Goal: Transaction & Acquisition: Purchase product/service

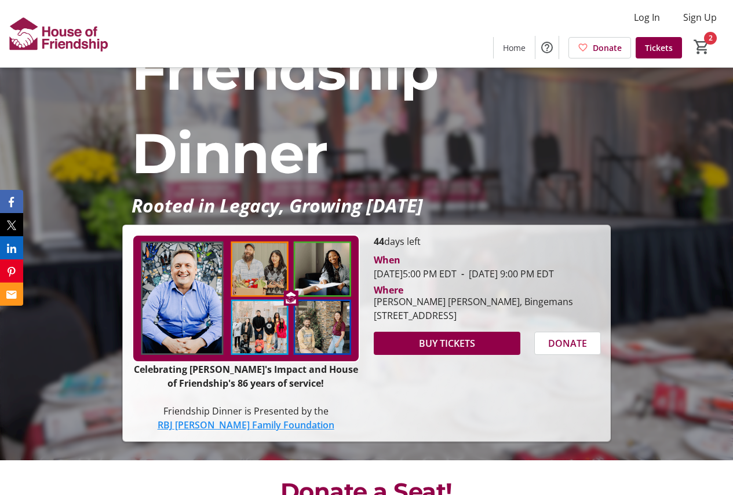
scroll to position [116, 0]
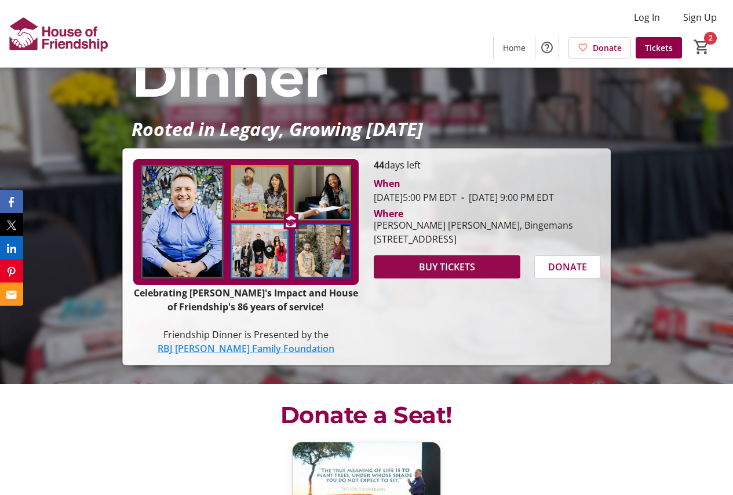
click at [466, 274] on span "BUY TICKETS" at bounding box center [447, 267] width 56 height 14
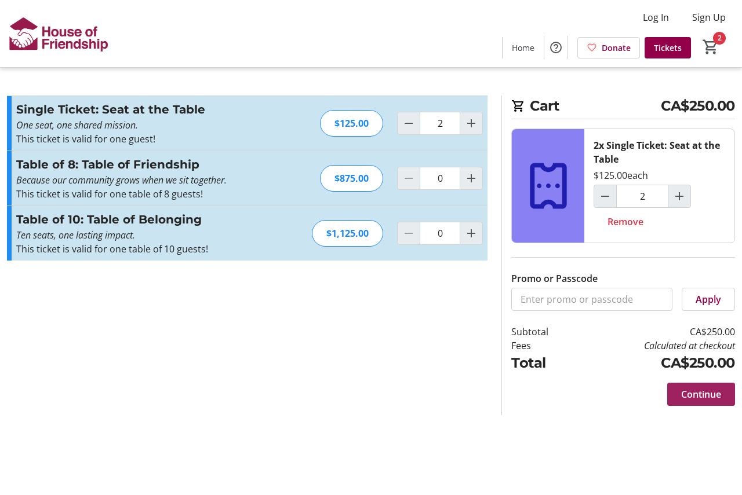
click at [700, 391] on span "Continue" at bounding box center [701, 395] width 40 height 14
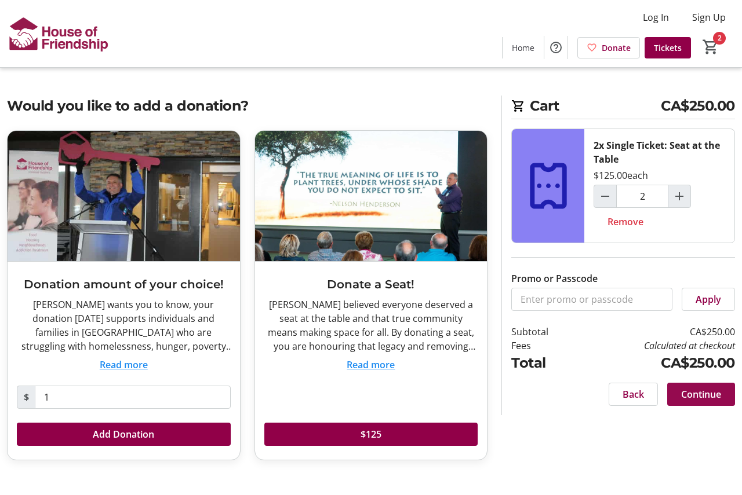
click at [696, 394] on span "Continue" at bounding box center [701, 395] width 40 height 14
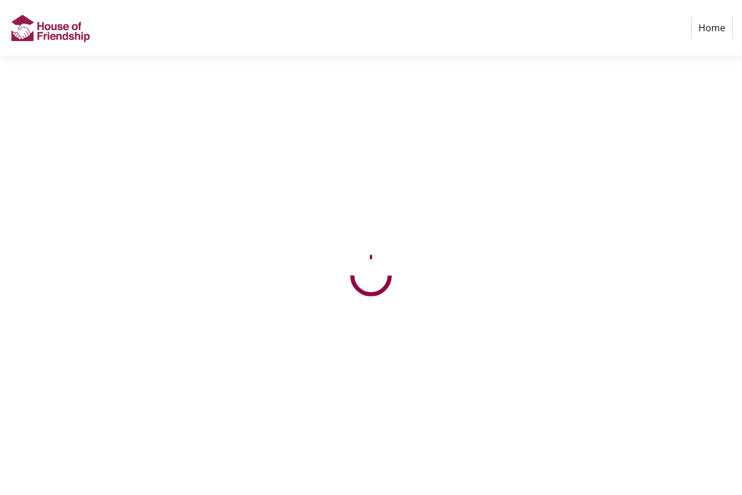
select select "CA"
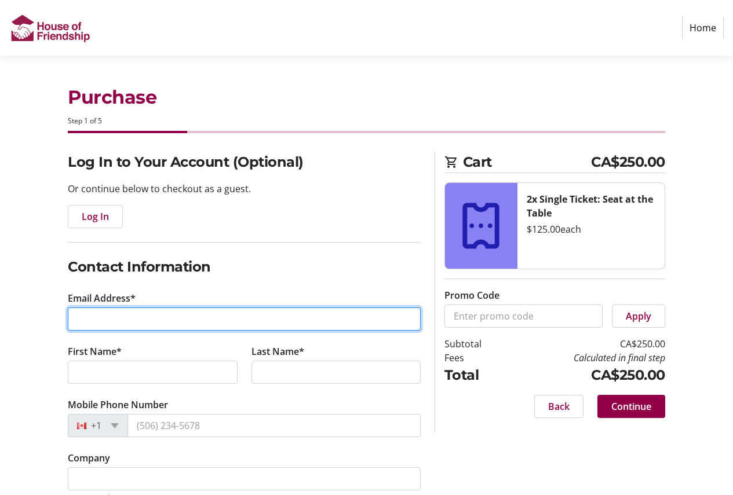
click at [108, 313] on input "Email Address*" at bounding box center [244, 319] width 353 height 23
type input "[EMAIL_ADDRESS][DOMAIN_NAME]"
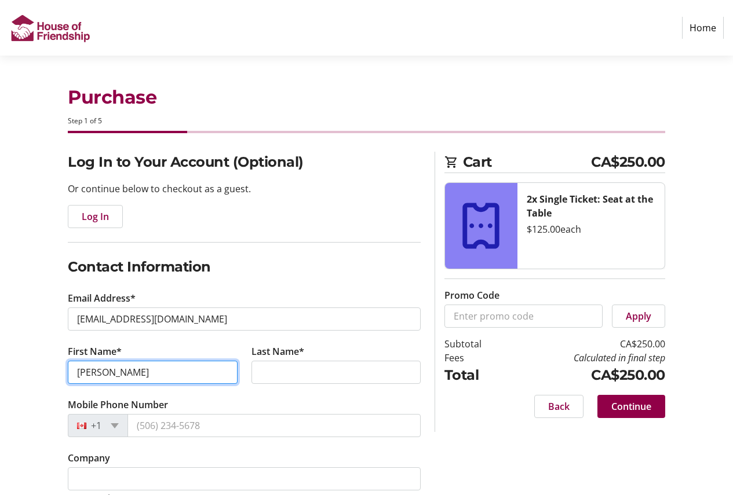
type input "[PERSON_NAME]"
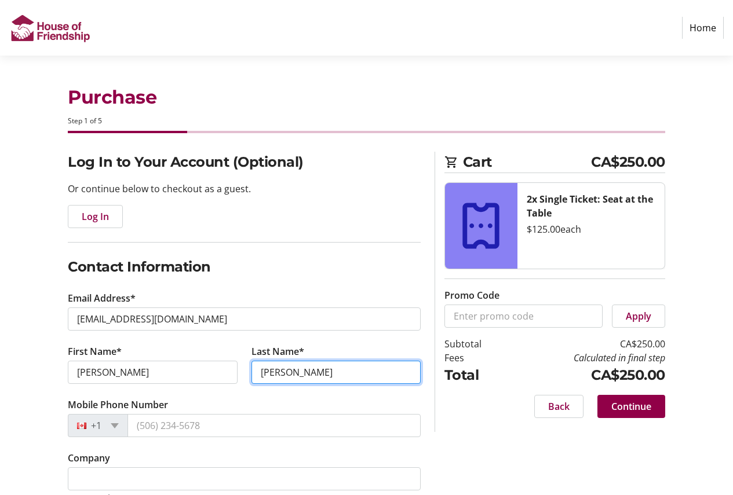
type input "[PERSON_NAME]"
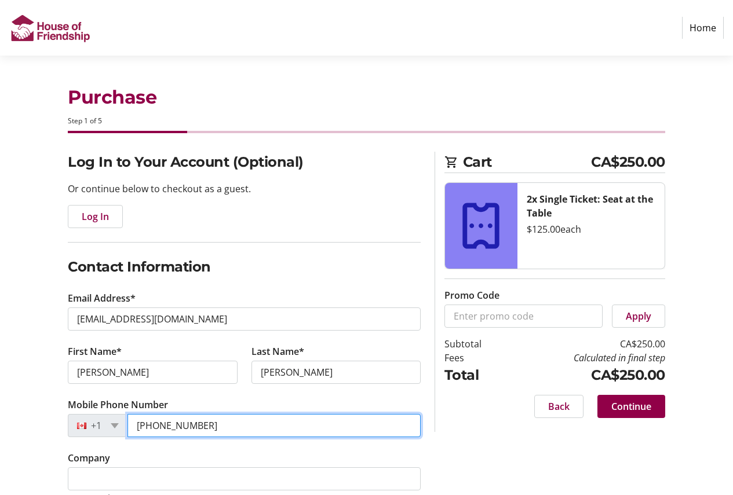
type input "[PHONE_NUMBER]"
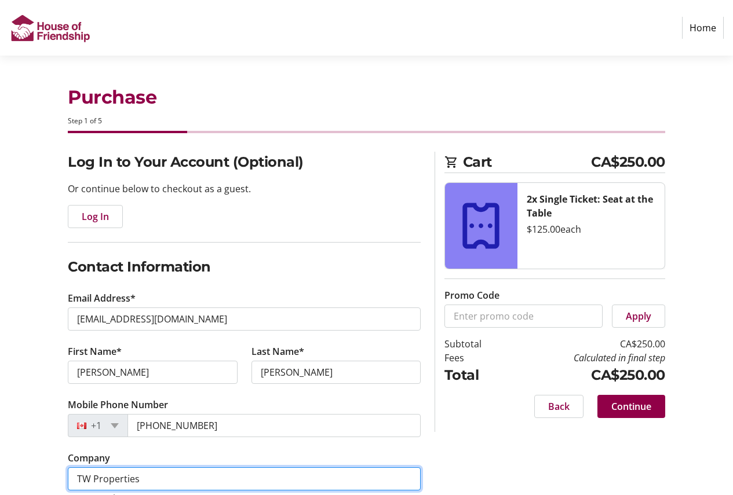
type input "TW Properties"
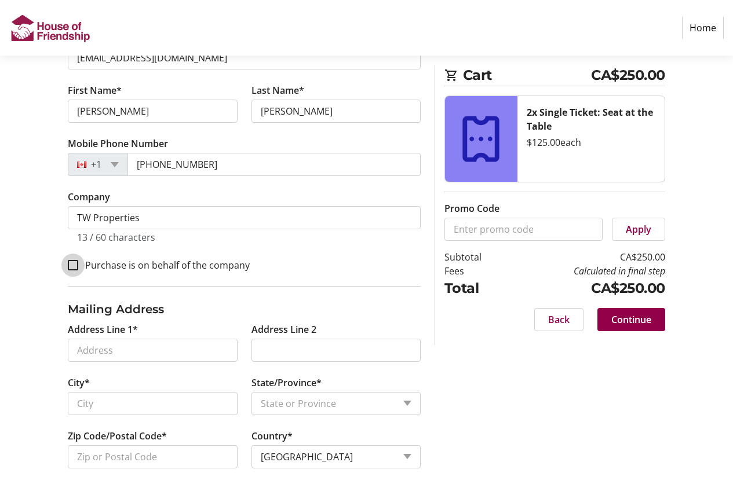
scroll to position [262, 0]
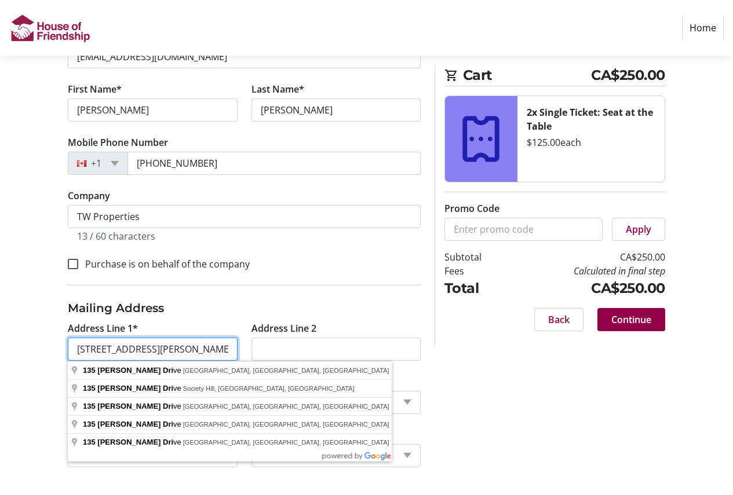
type input "[STREET_ADDRESS][PERSON_NAME]"
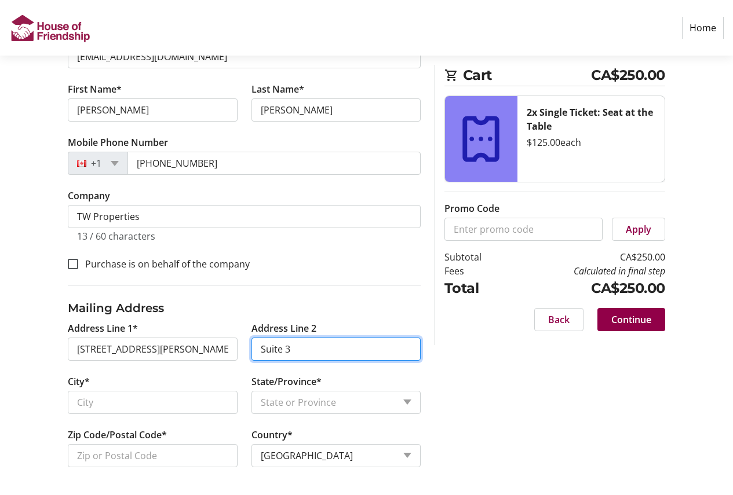
type input "Suite 3"
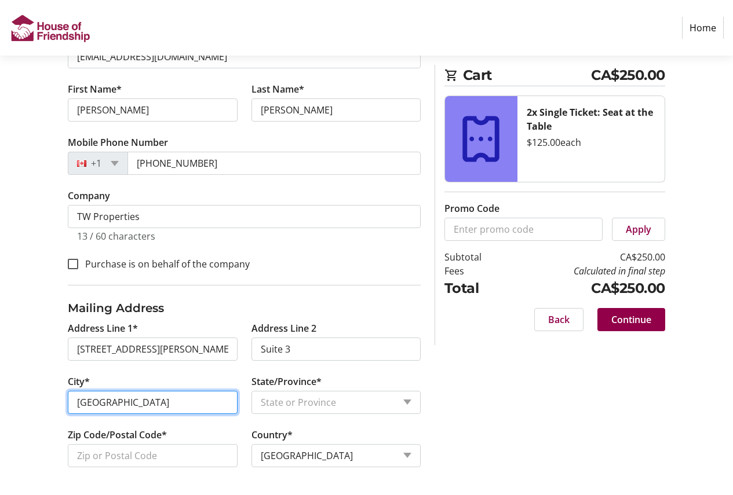
type input "[GEOGRAPHIC_DATA]"
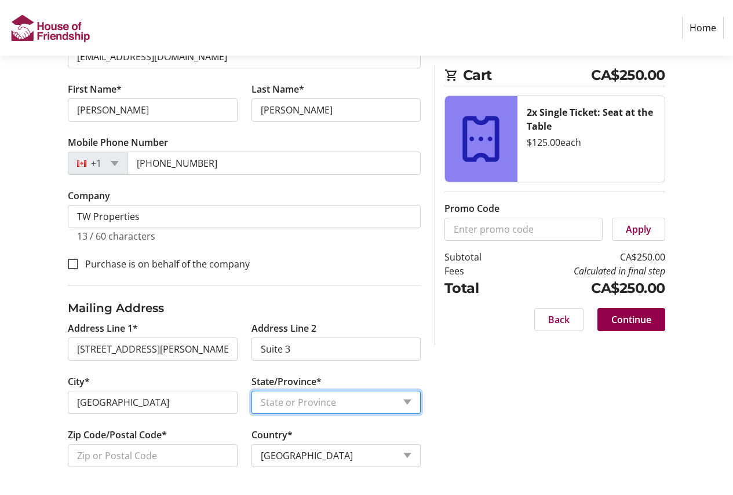
select select "ON"
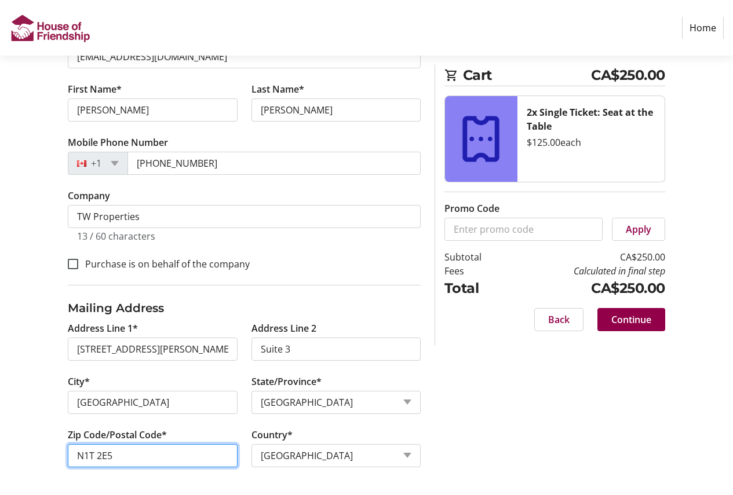
click at [138, 451] on input "N1T 2E5" at bounding box center [152, 455] width 169 height 23
type input "N1T 2E4"
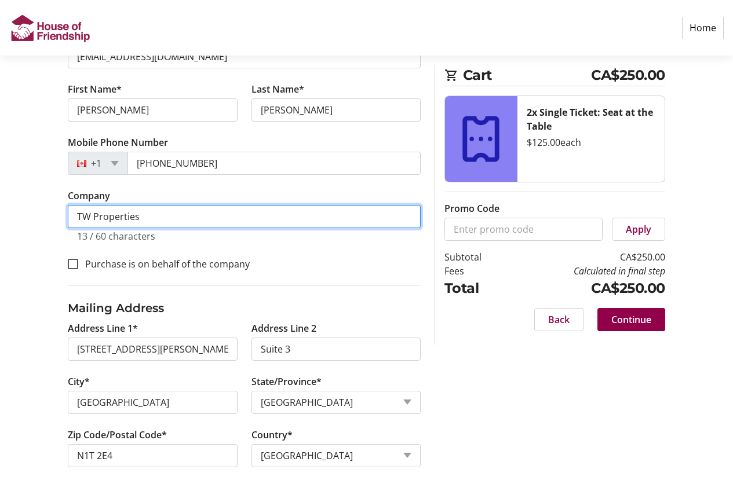
drag, startPoint x: 141, startPoint y: 216, endPoint x: 57, endPoint y: 213, distance: 84.1
click at [57, 213] on div "Log In to Your Account (Optional) Or continue below to checkout as a guest. Log…" at bounding box center [366, 192] width 733 height 606
type input "Towcon Holdings Inc. TW Properties"
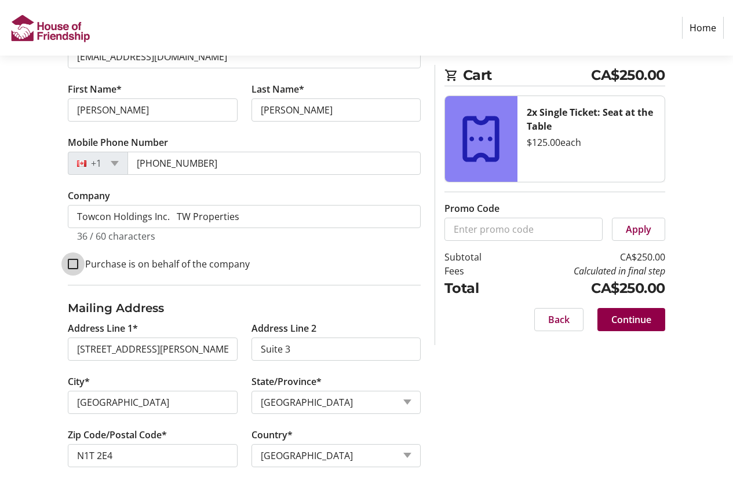
click at [71, 263] on input "Purchase is on behalf of the company" at bounding box center [73, 264] width 10 height 10
checkbox input "true"
click at [631, 317] on span "Continue" at bounding box center [631, 320] width 40 height 14
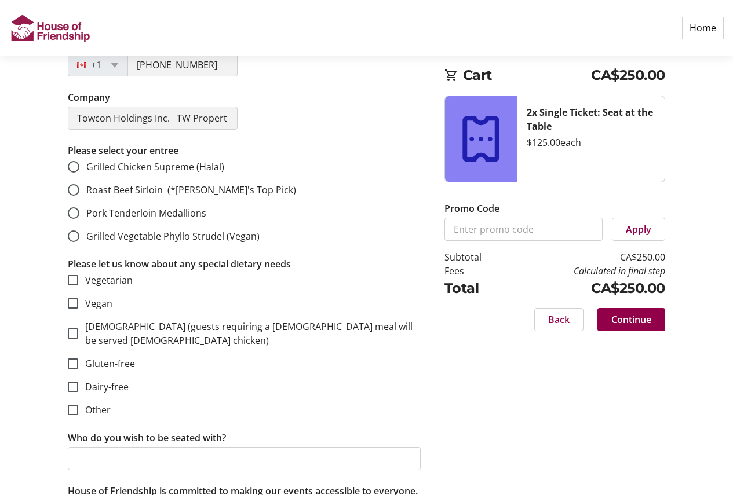
scroll to position [348, 0]
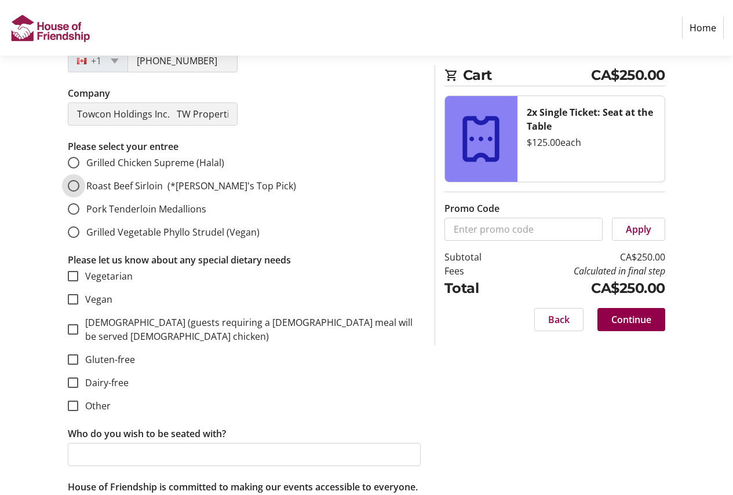
click at [79, 184] on input "Roast Beef Sirloin (*[PERSON_NAME]'s Top Pick)" at bounding box center [74, 186] width 12 height 12
radio input "true"
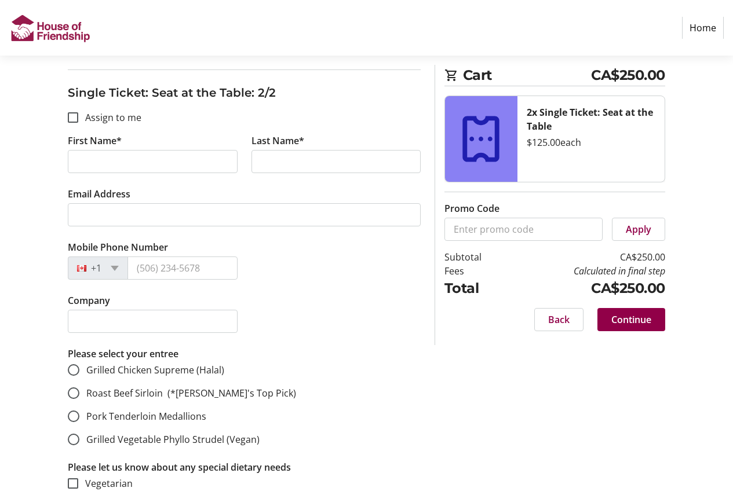
scroll to position [869, 0]
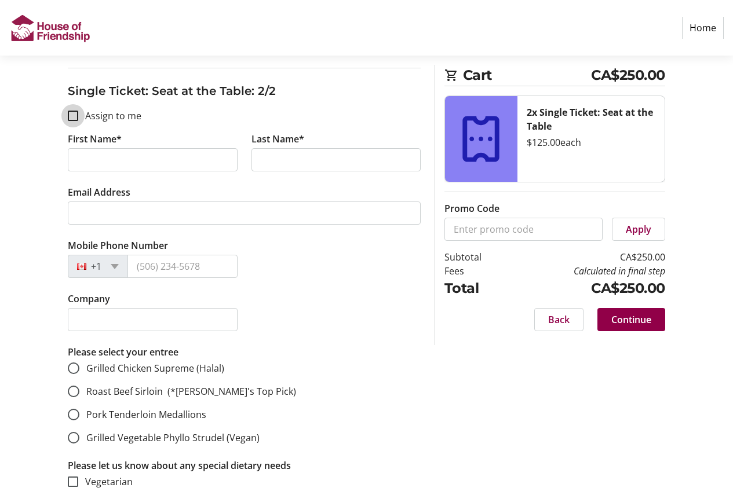
click at [75, 111] on input "Assign to me" at bounding box center [73, 116] width 10 height 10
checkbox input "true"
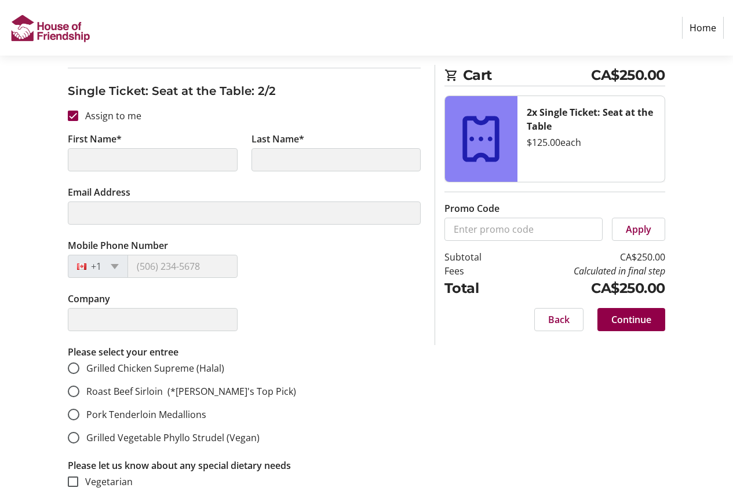
type input "[PERSON_NAME]"
type input "[EMAIL_ADDRESS][DOMAIN_NAME]"
type input "[PHONE_NUMBER]"
type input "Towcon Holdings Inc. TW Properties"
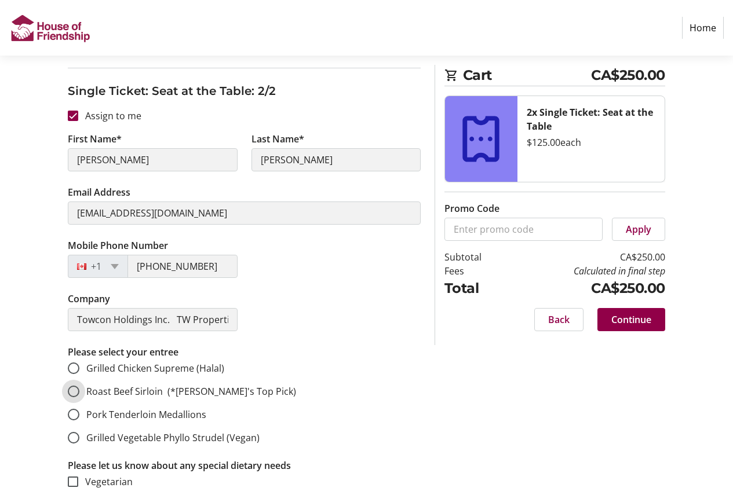
drag, startPoint x: 70, startPoint y: 376, endPoint x: 79, endPoint y: 376, distance: 8.7
click at [74, 386] on input "Roast Beef Sirloin (*[PERSON_NAME]'s Top Pick)" at bounding box center [74, 392] width 12 height 12
radio input "true"
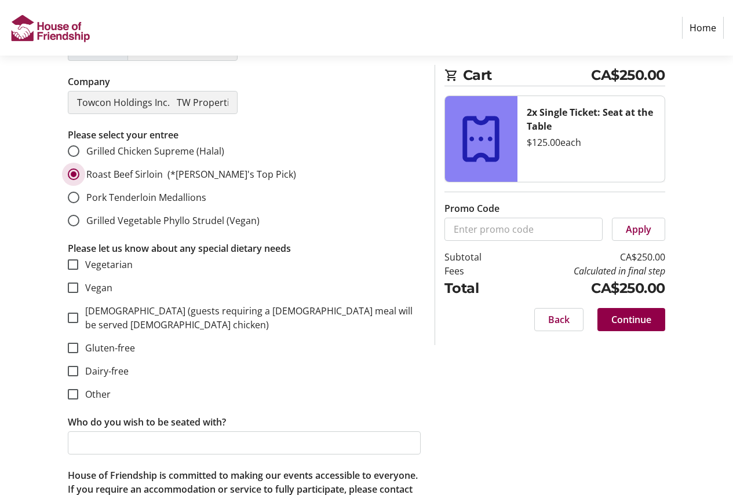
scroll to position [1141, 0]
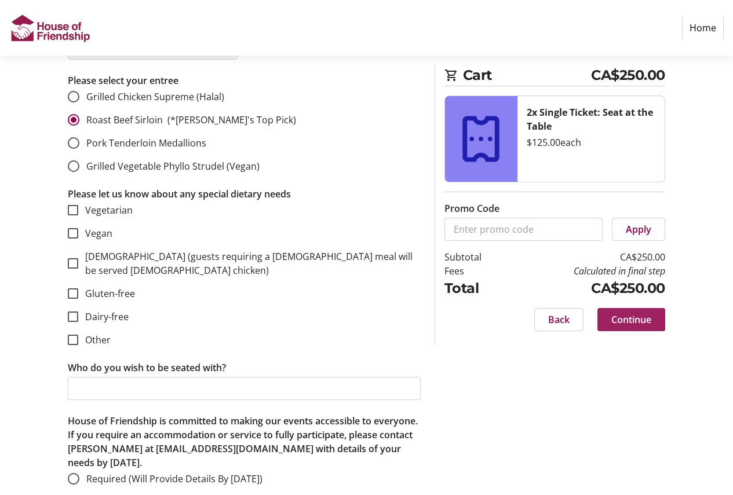
click at [621, 317] on span "Continue" at bounding box center [631, 320] width 40 height 14
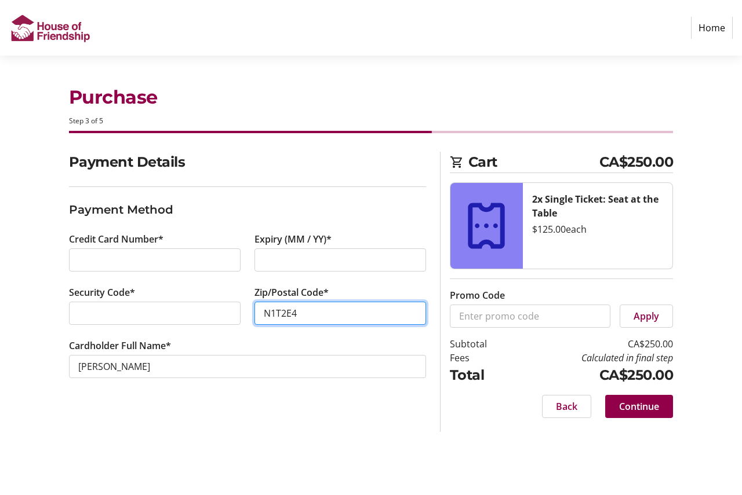
type input "N1T2E4"
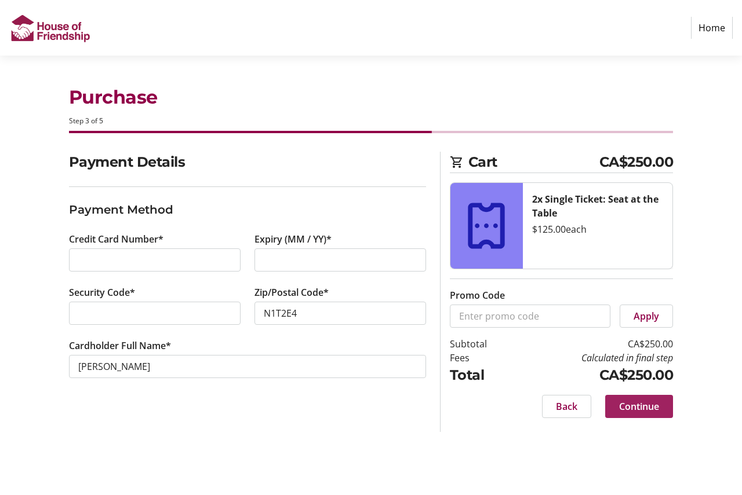
click at [637, 406] on span "Continue" at bounding box center [639, 407] width 40 height 14
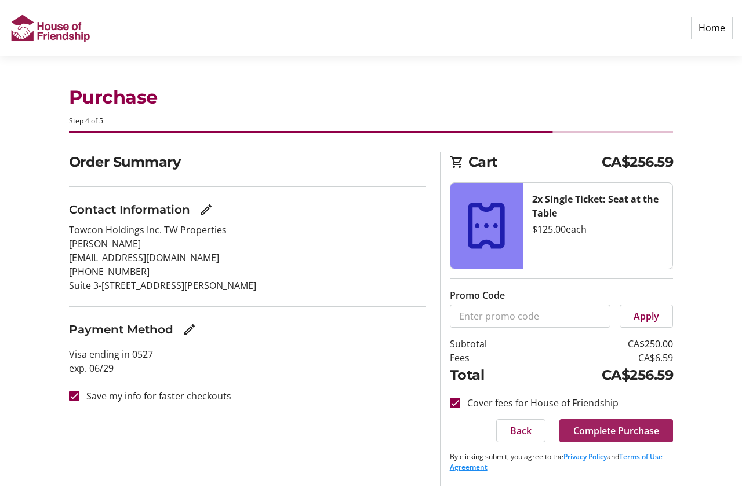
click at [627, 430] on span "Complete Purchase" at bounding box center [616, 431] width 86 height 14
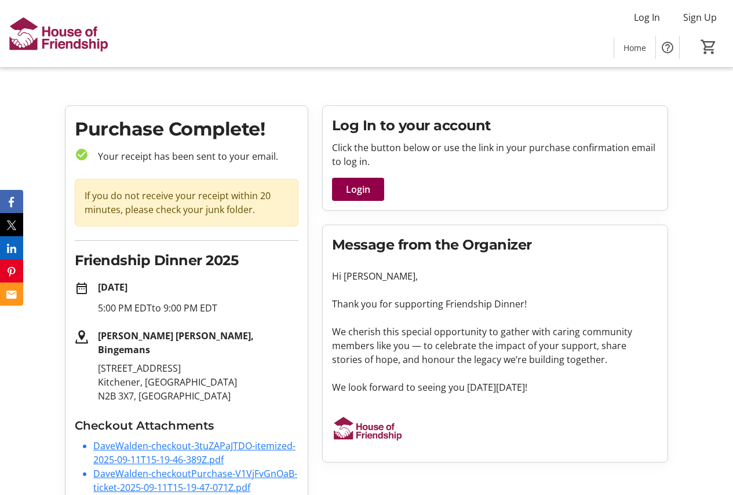
scroll to position [56, 0]
